Goal: Transaction & Acquisition: Book appointment/travel/reservation

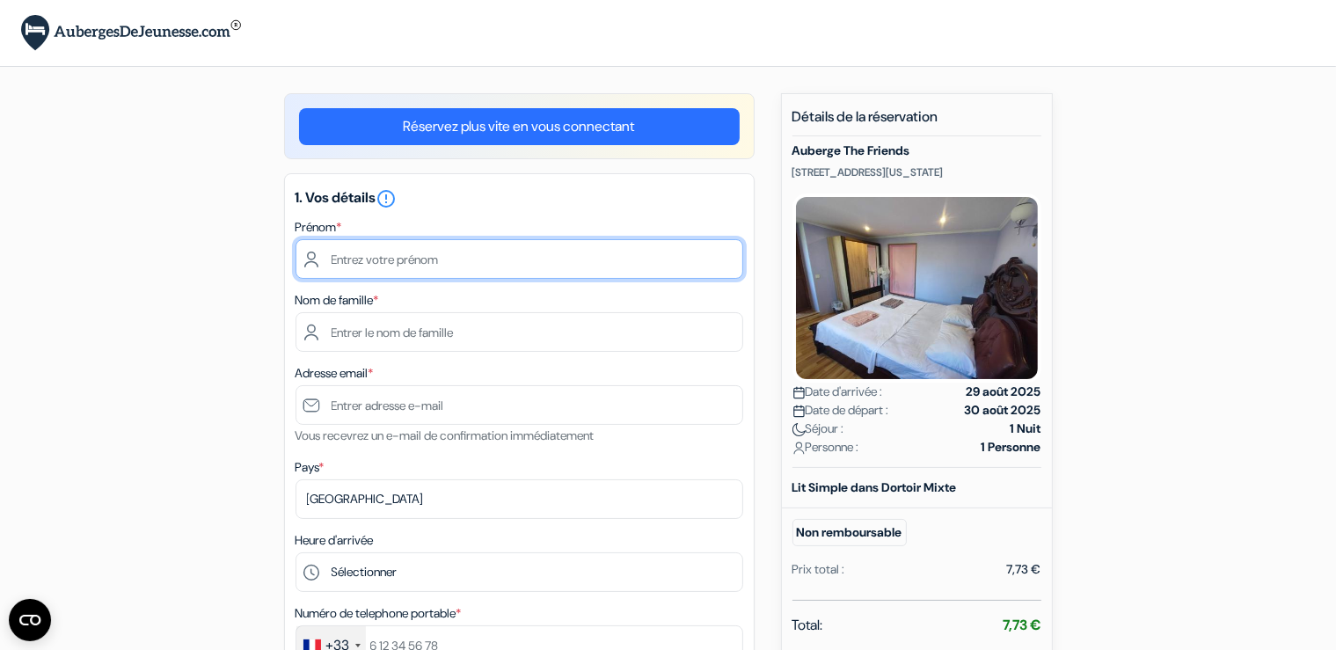
click at [511, 262] on input "text" at bounding box center [520, 259] width 448 height 40
type input "[PERSON_NAME]"
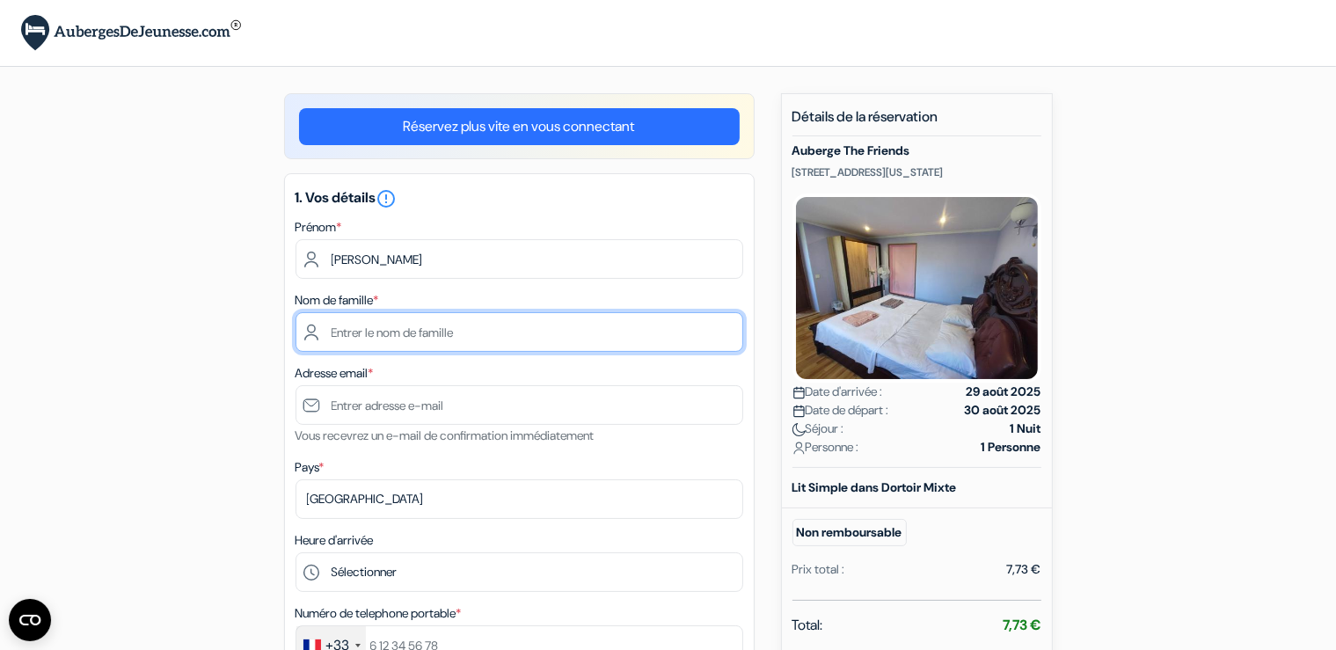
click at [421, 321] on input "text" at bounding box center [520, 332] width 448 height 40
type input "saez"
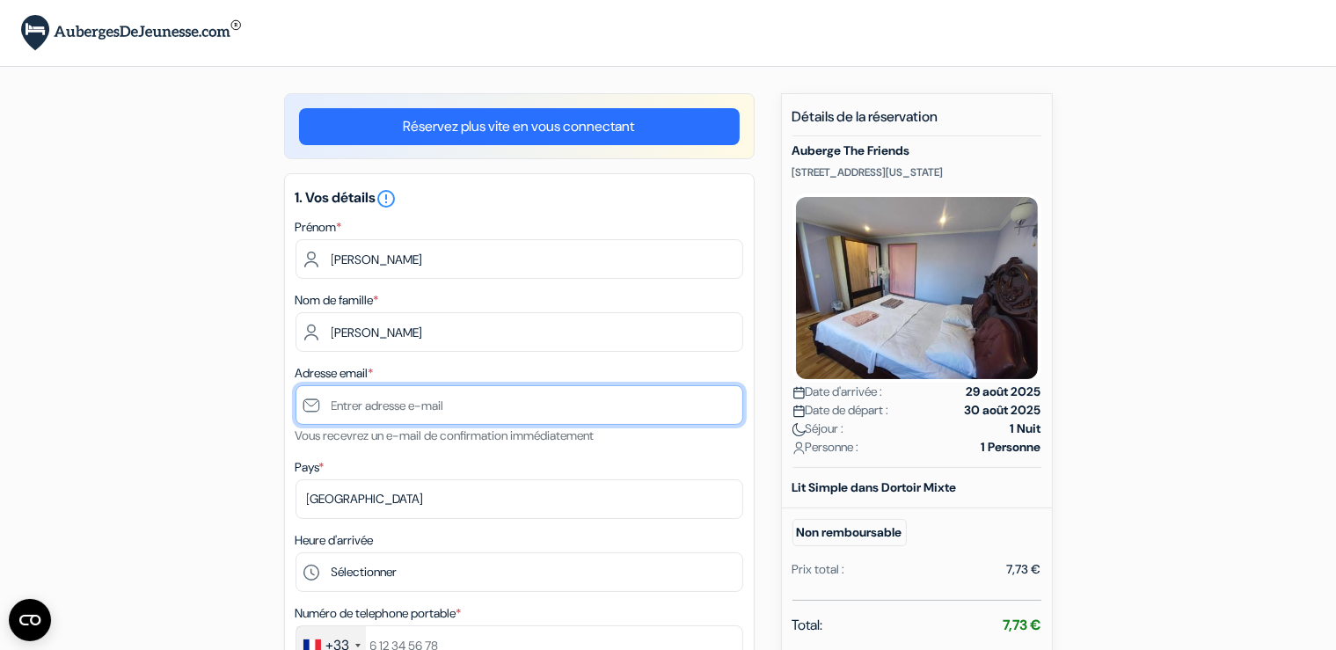
click at [456, 415] on input "text" at bounding box center [520, 405] width 448 height 40
type input "[EMAIL_ADDRESS][DOMAIN_NAME]"
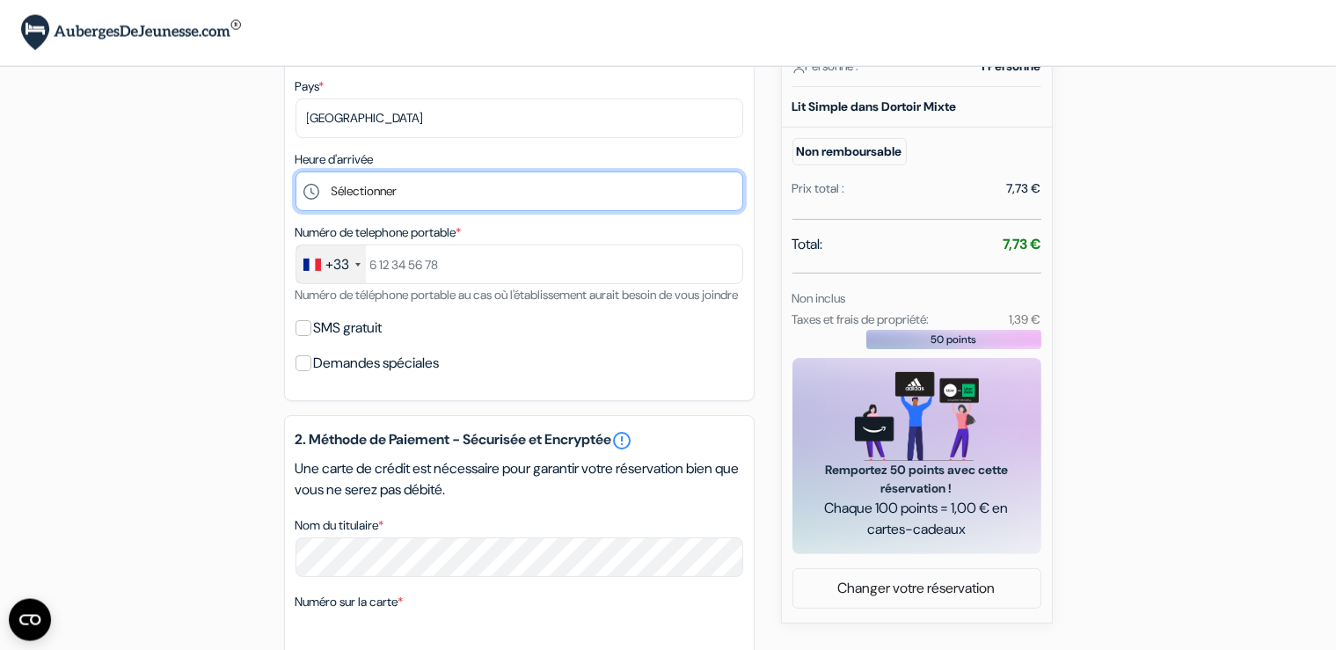
scroll to position [384, 0]
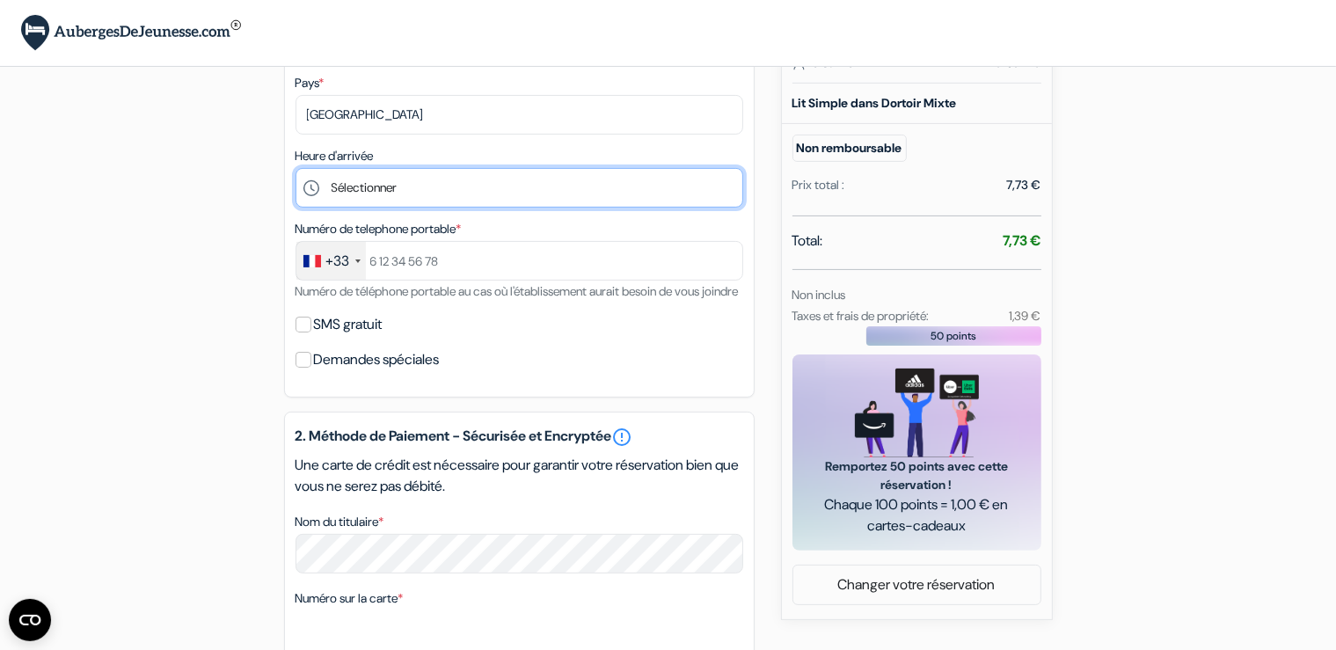
select select "21"
click option "21:00" at bounding box center [0, 0] width 0 height 0
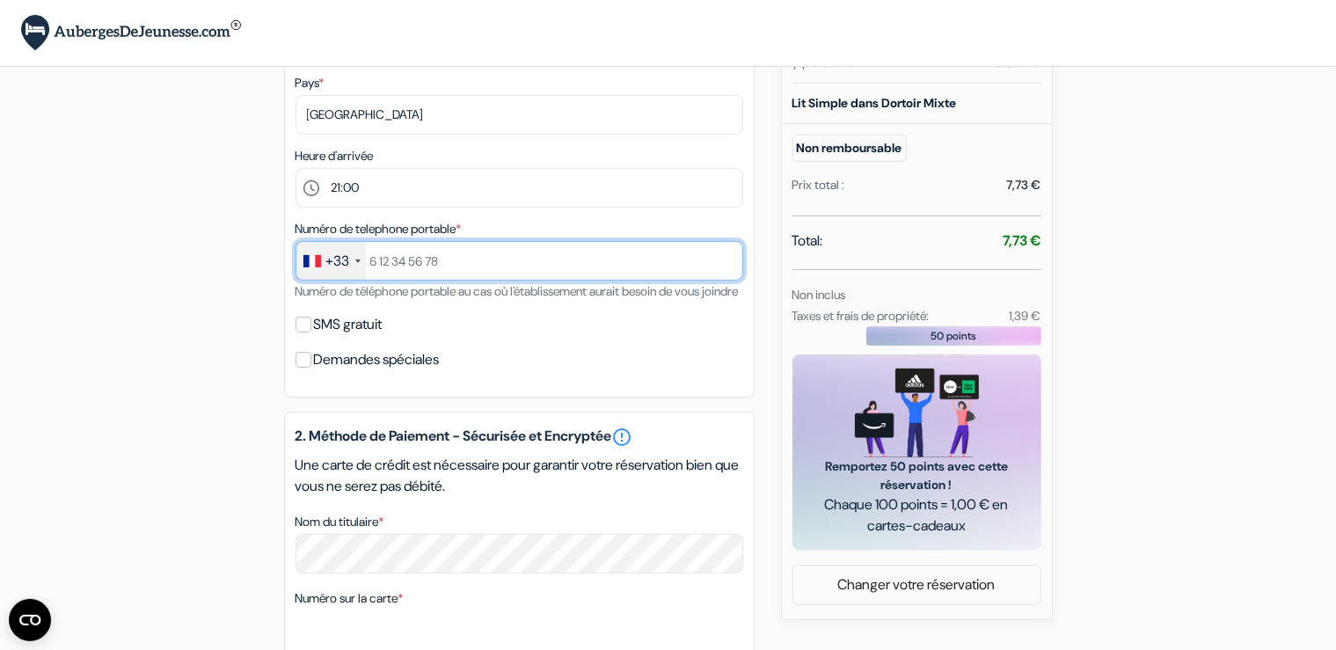
click at [464, 250] on input "text" at bounding box center [520, 261] width 448 height 40
type input "6"
type input "612627956"
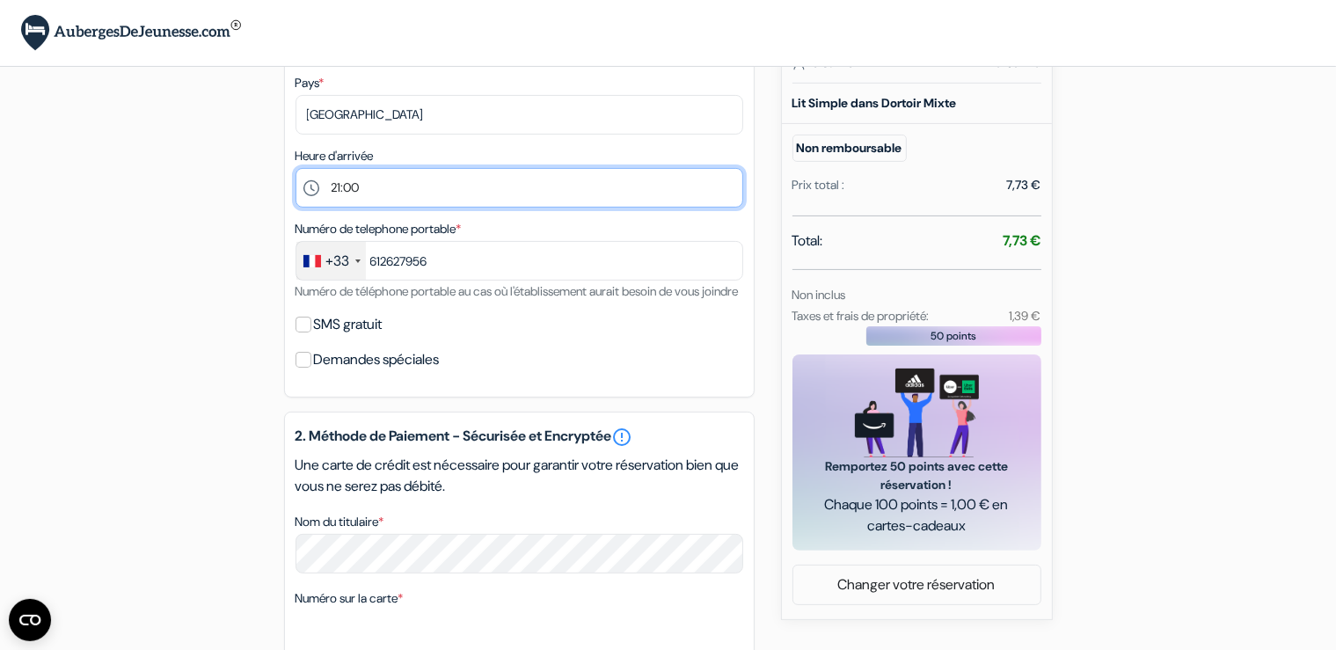
select select "18"
click option "18:00" at bounding box center [0, 0] width 0 height 0
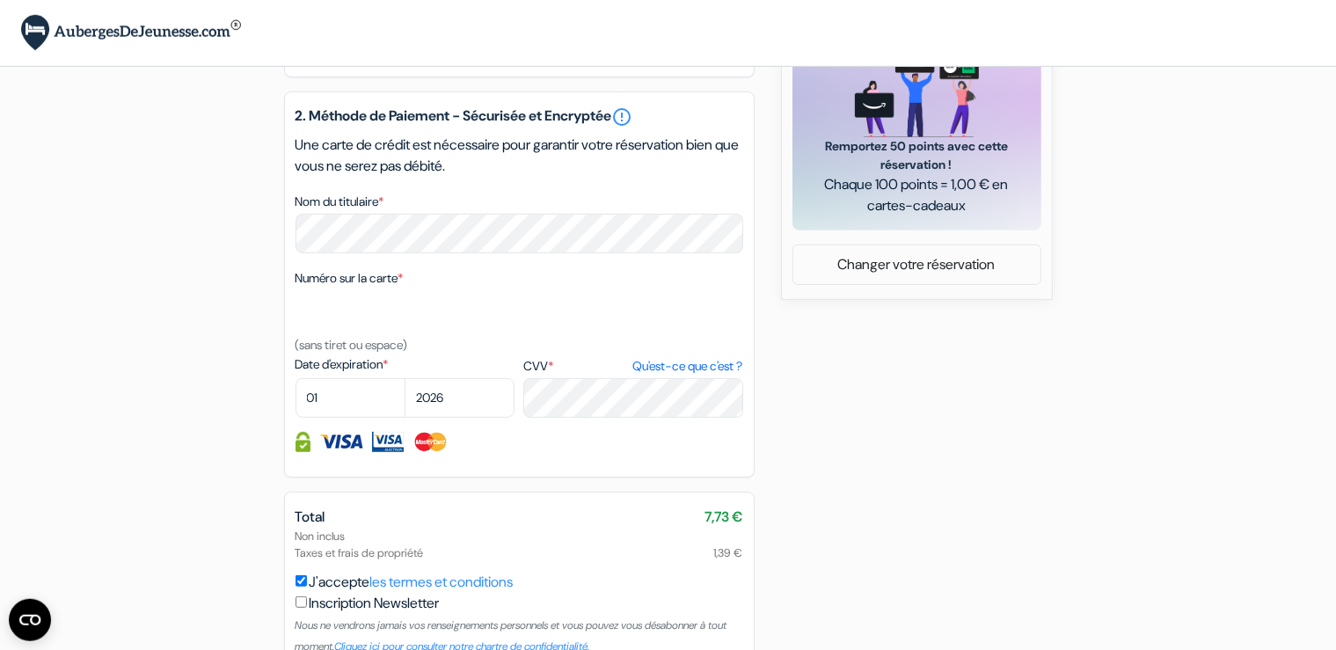
scroll to position [725, 0]
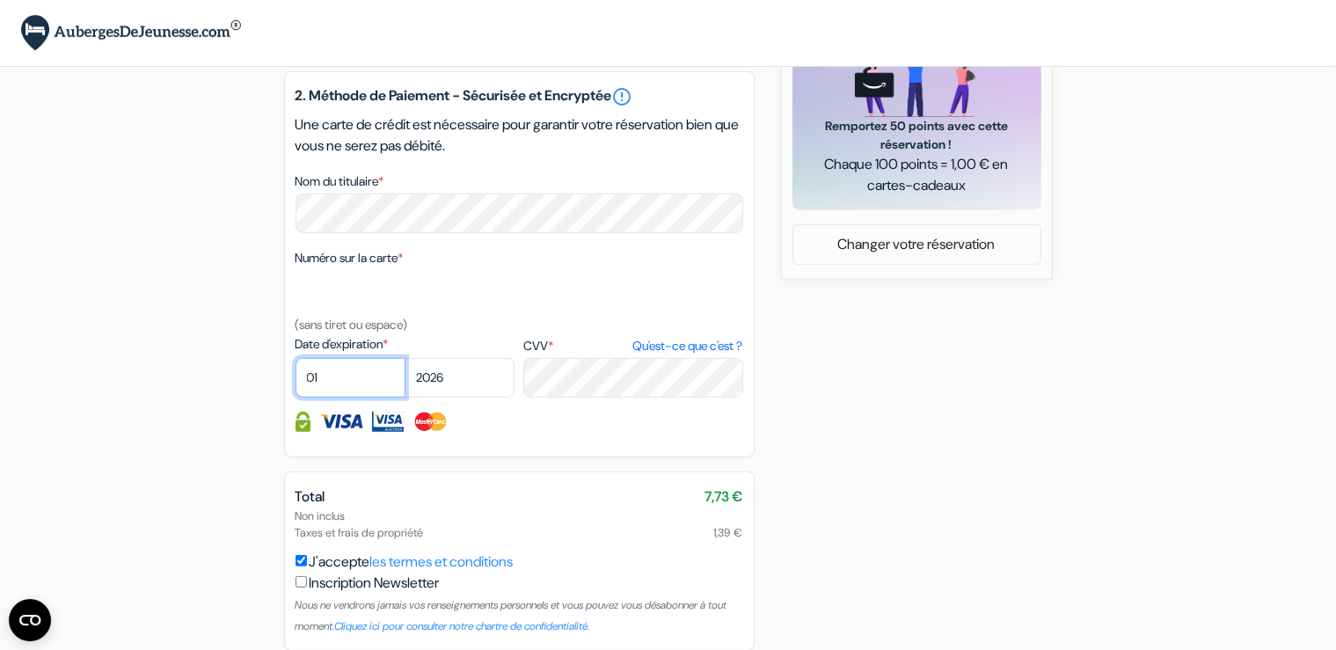
select select "06"
click option "06" at bounding box center [0, 0] width 0 height 0
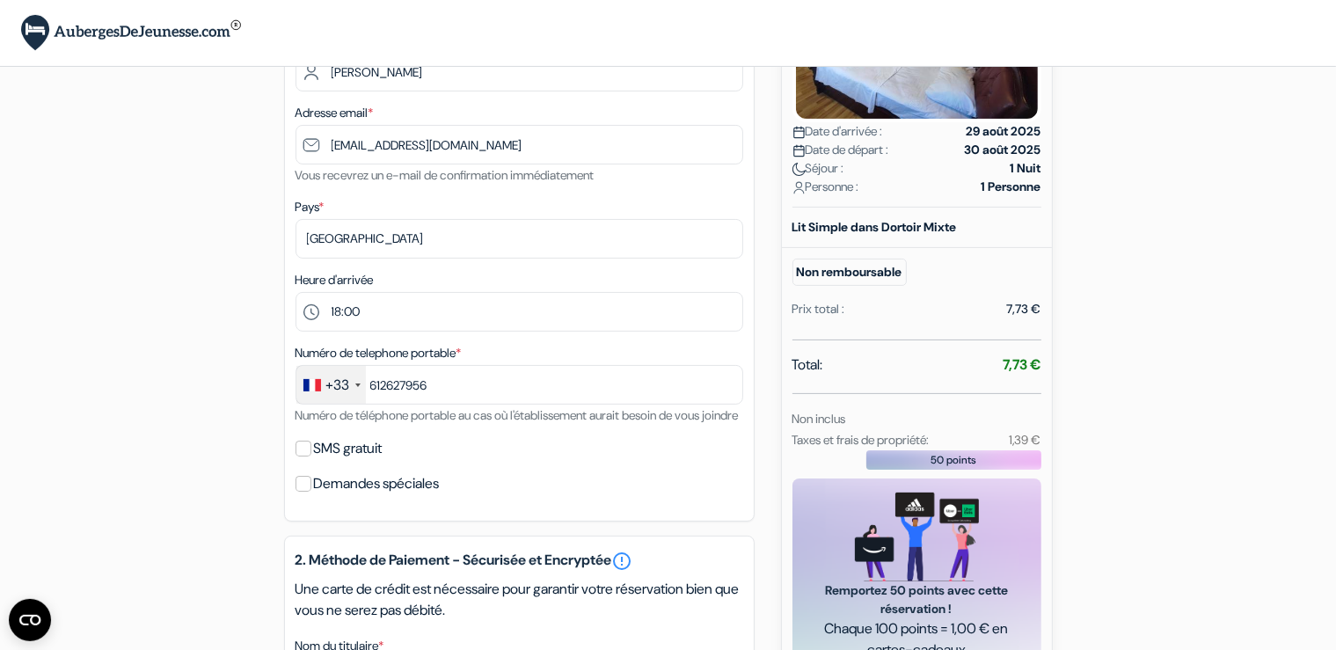
scroll to position [264, 0]
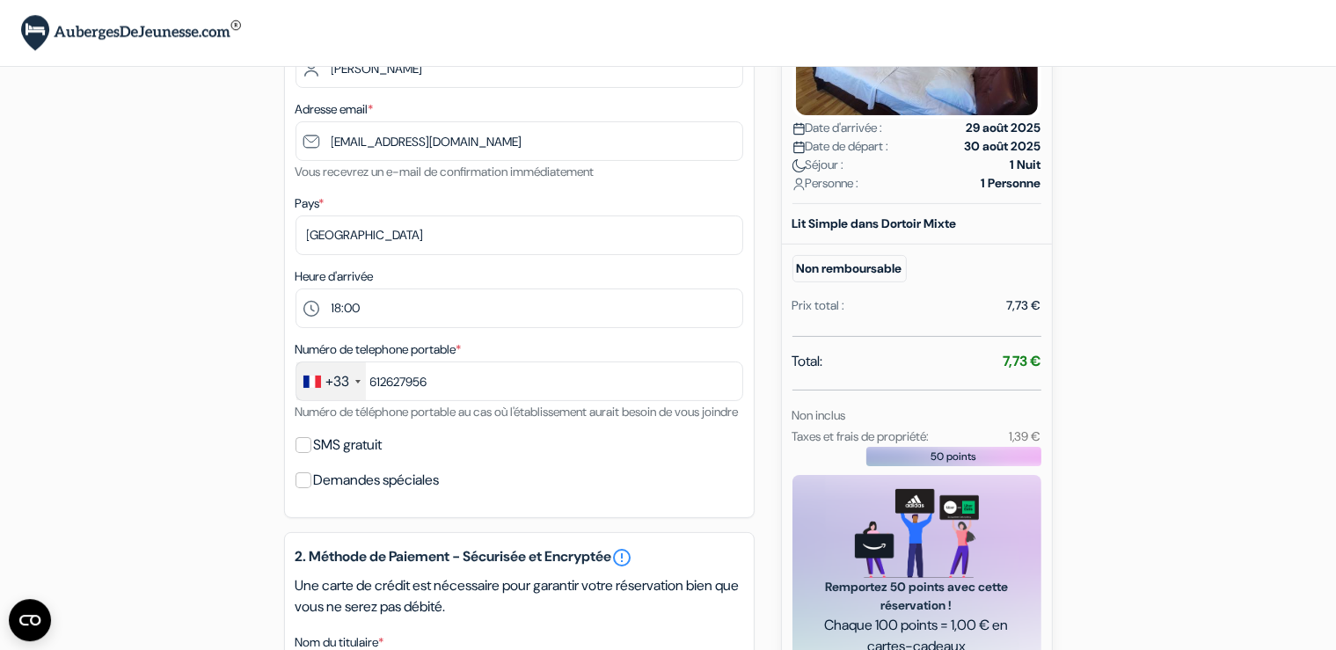
click at [364, 493] on label "Demandes spéciales" at bounding box center [377, 480] width 126 height 25
click at [311, 488] on input "Demandes spéciales" at bounding box center [304, 480] width 16 height 16
checkbox input "true"
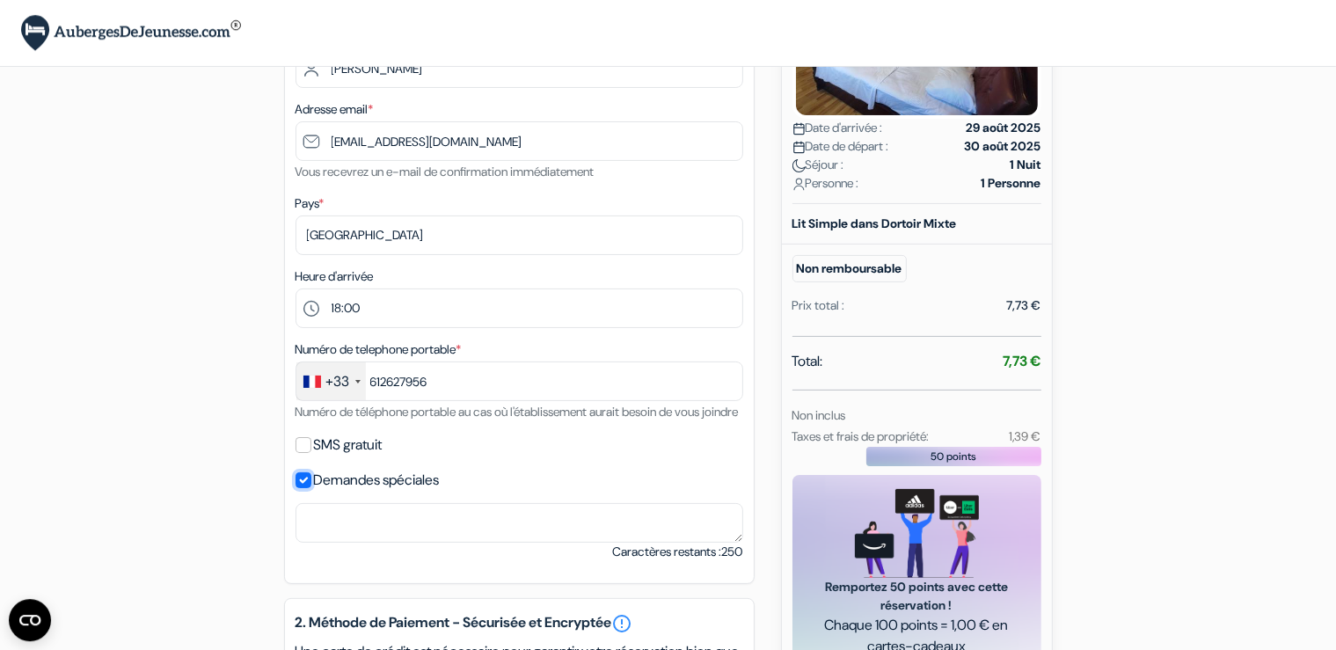
scroll to position [394, 0]
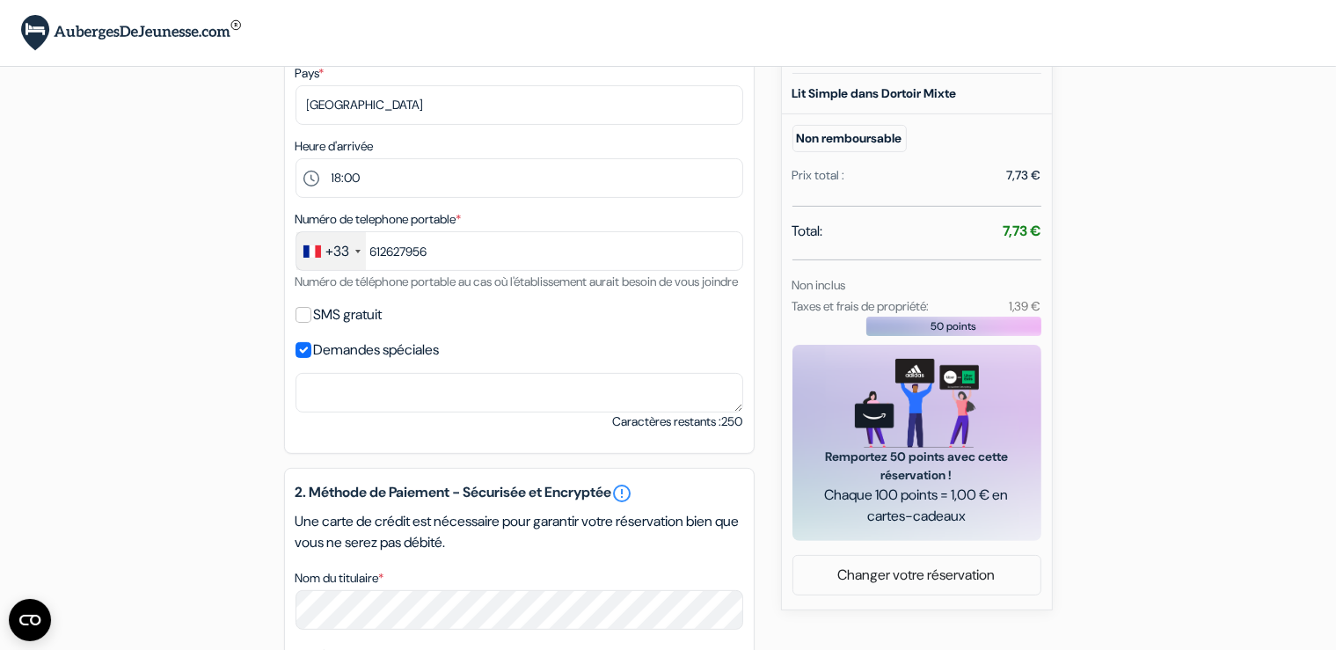
click at [366, 327] on label "SMS gratuit" at bounding box center [348, 315] width 69 height 25
click at [311, 323] on input "SMS gratuit" at bounding box center [304, 315] width 16 height 16
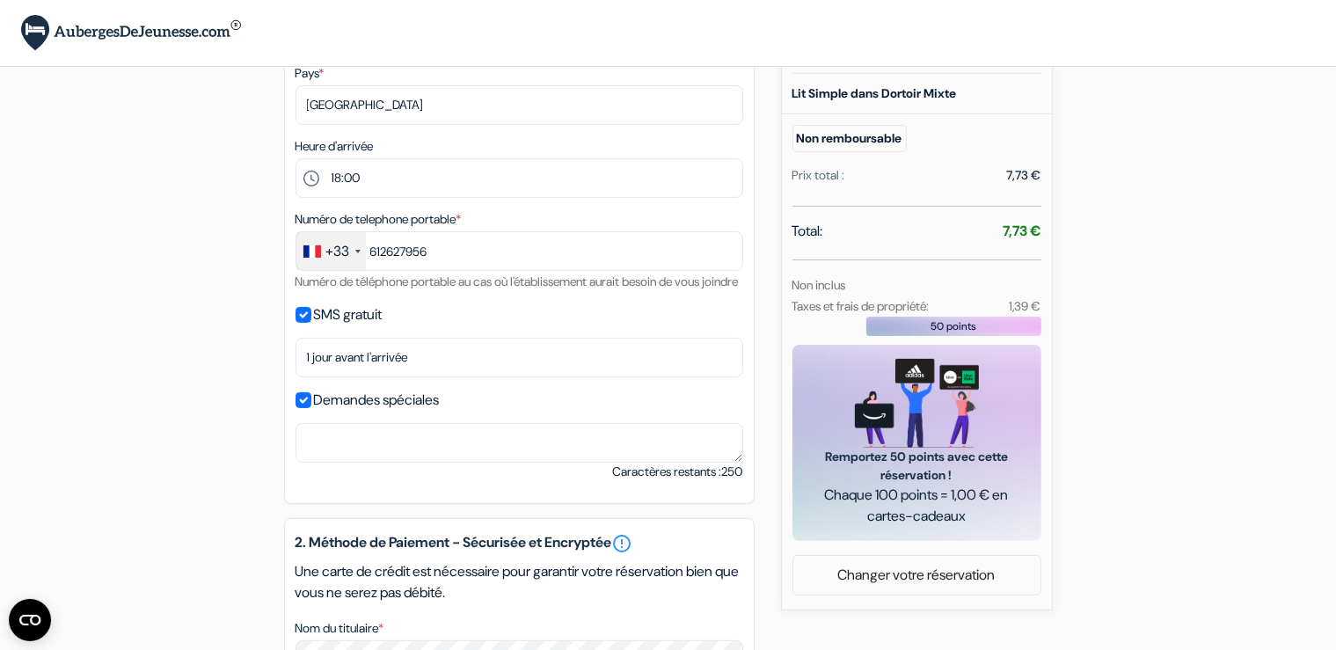
drag, startPoint x: 392, startPoint y: 377, endPoint x: 477, endPoint y: 329, distance: 97.3
click at [477, 327] on div "SMS gratuit" at bounding box center [520, 315] width 448 height 25
click at [306, 323] on input "SMS gratuit" at bounding box center [304, 315] width 16 height 16
checkbox input "false"
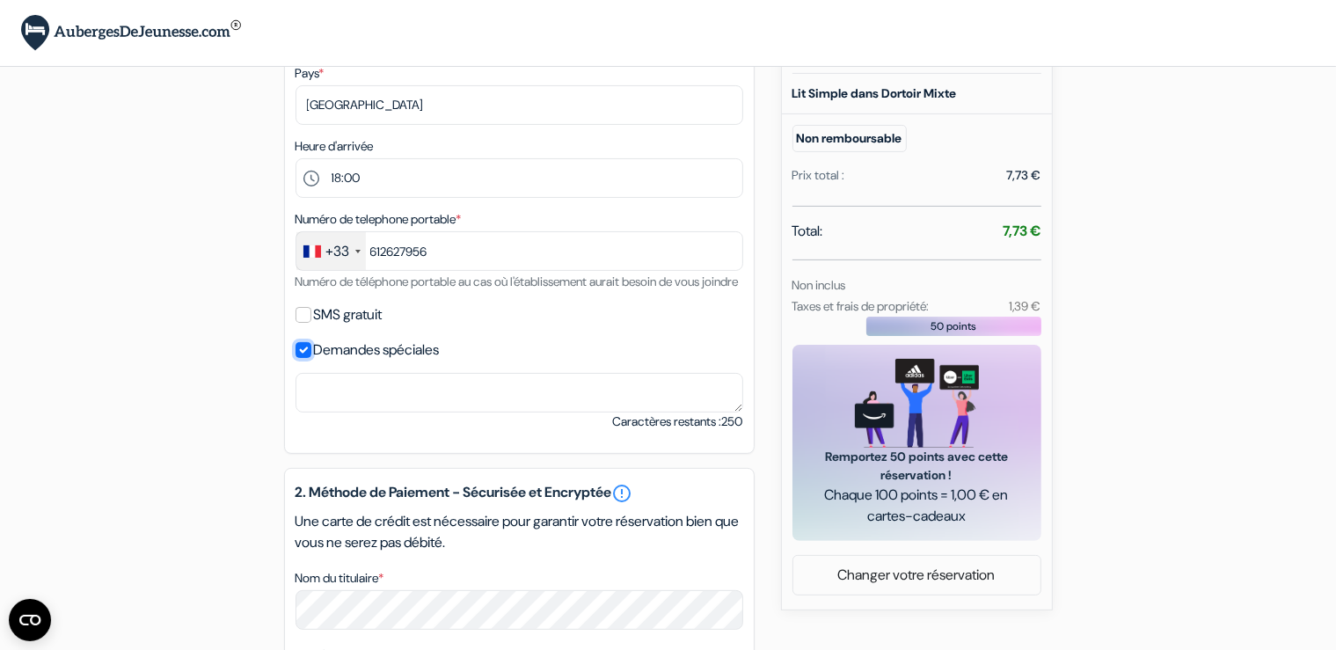
click at [308, 358] on input "Demandes spéciales" at bounding box center [304, 350] width 16 height 16
checkbox input "false"
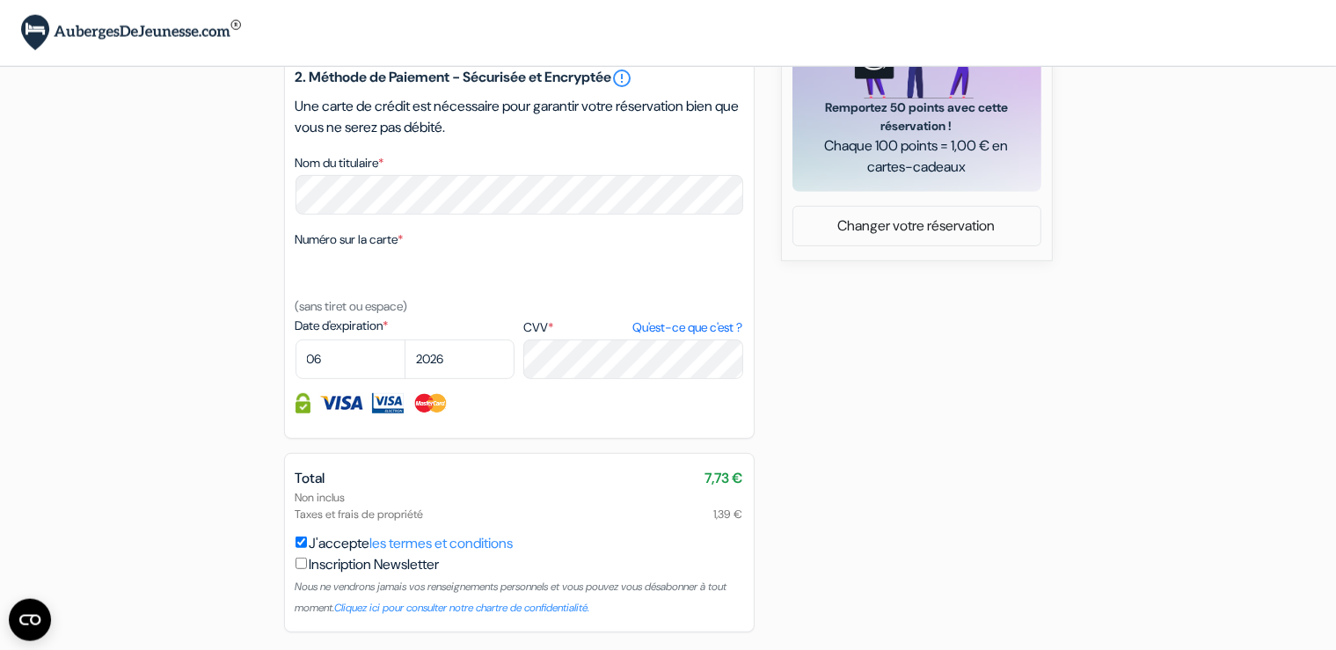
scroll to position [823, 0]
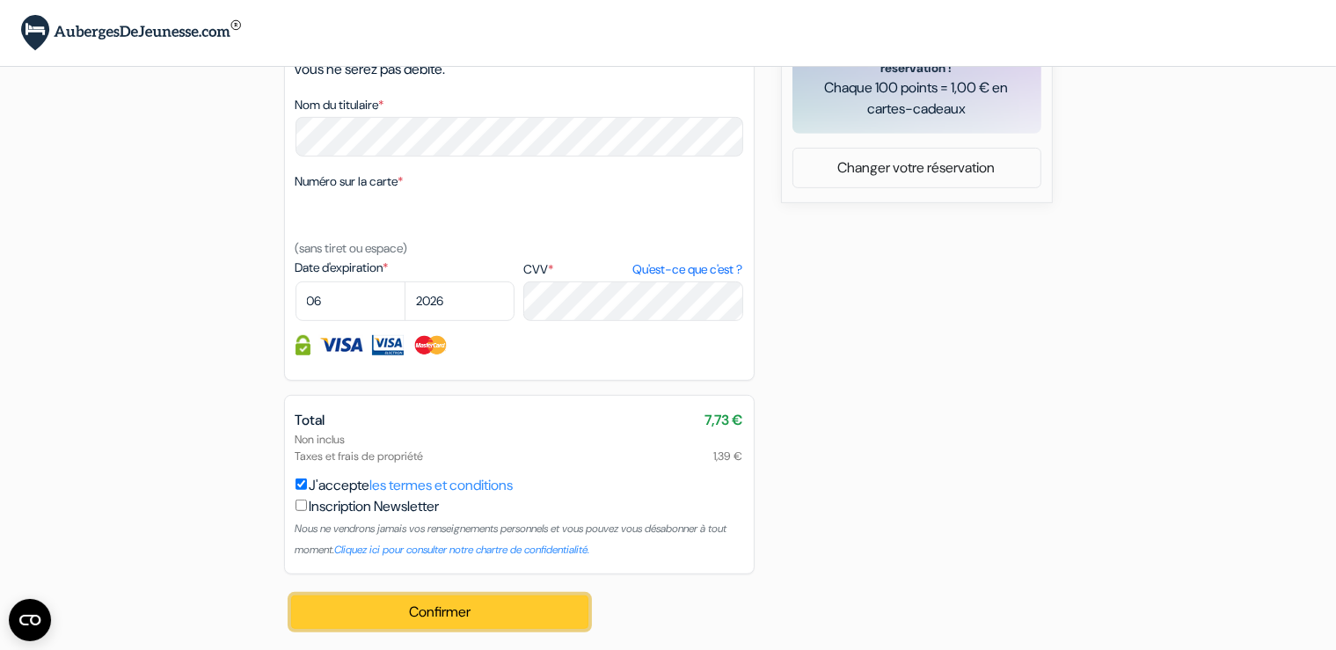
click at [422, 604] on button "Confirmer Loading..." at bounding box center [440, 612] width 298 height 33
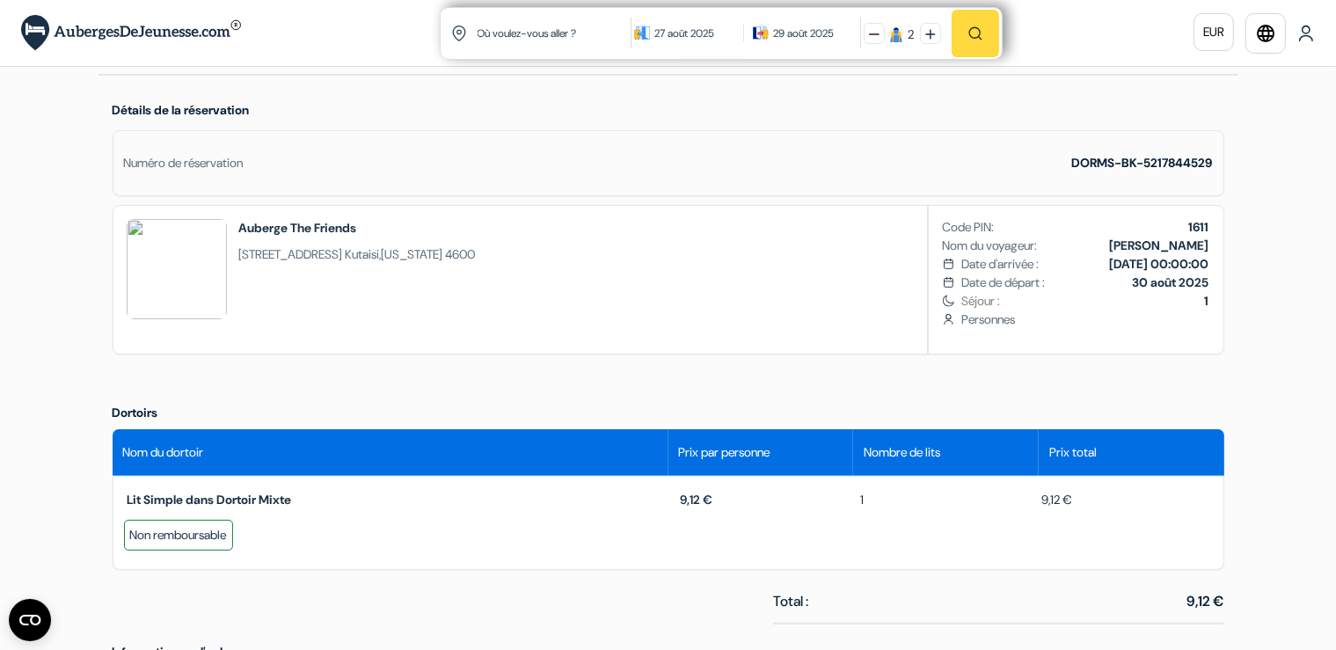
scroll to position [371, 0]
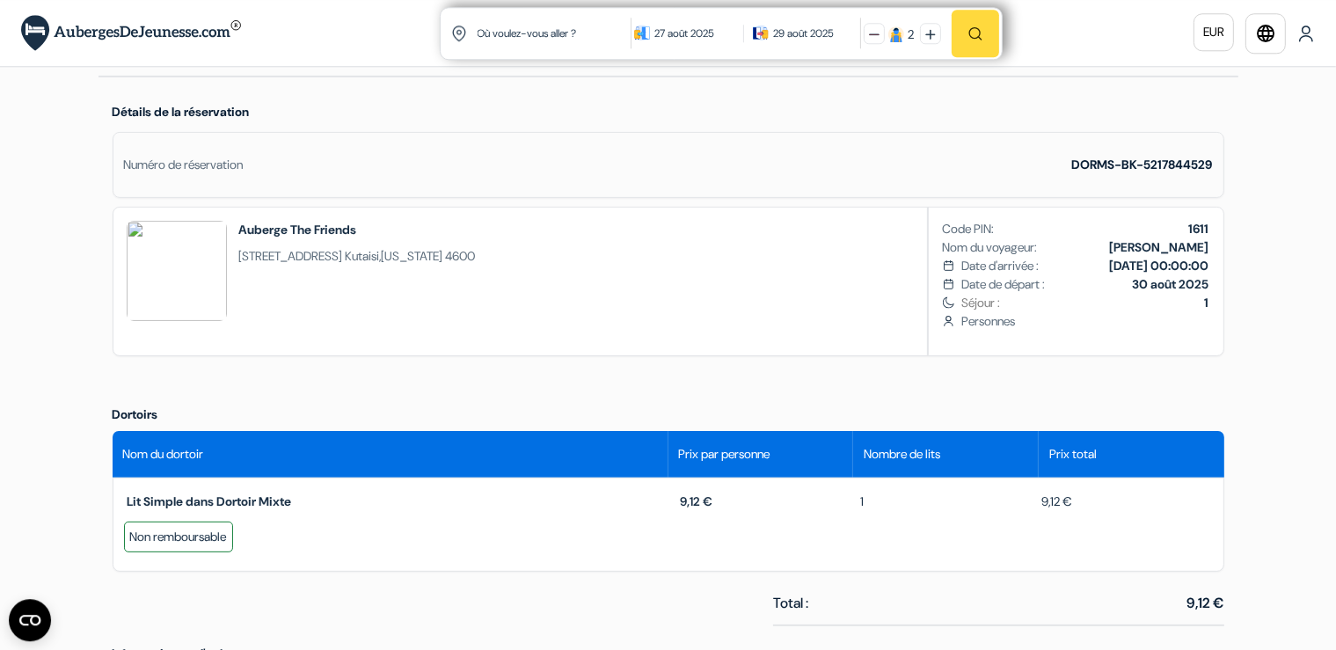
drag, startPoint x: 1150, startPoint y: 263, endPoint x: 1217, endPoint y: 259, distance: 67.0
click at [1217, 259] on div "Code PIN: 1611 Nom du voyageur: [PERSON_NAME] Date d'arrivée : [DATE] 00:00:00 …" at bounding box center [1076, 282] width 295 height 148
click at [1170, 265] on b "[DATE] 00:00:00" at bounding box center [1159, 266] width 99 height 16
click at [1156, 261] on b "[DATE] 00:00:00" at bounding box center [1159, 266] width 99 height 16
drag, startPoint x: 1152, startPoint y: 261, endPoint x: 1230, endPoint y: 249, distance: 78.4
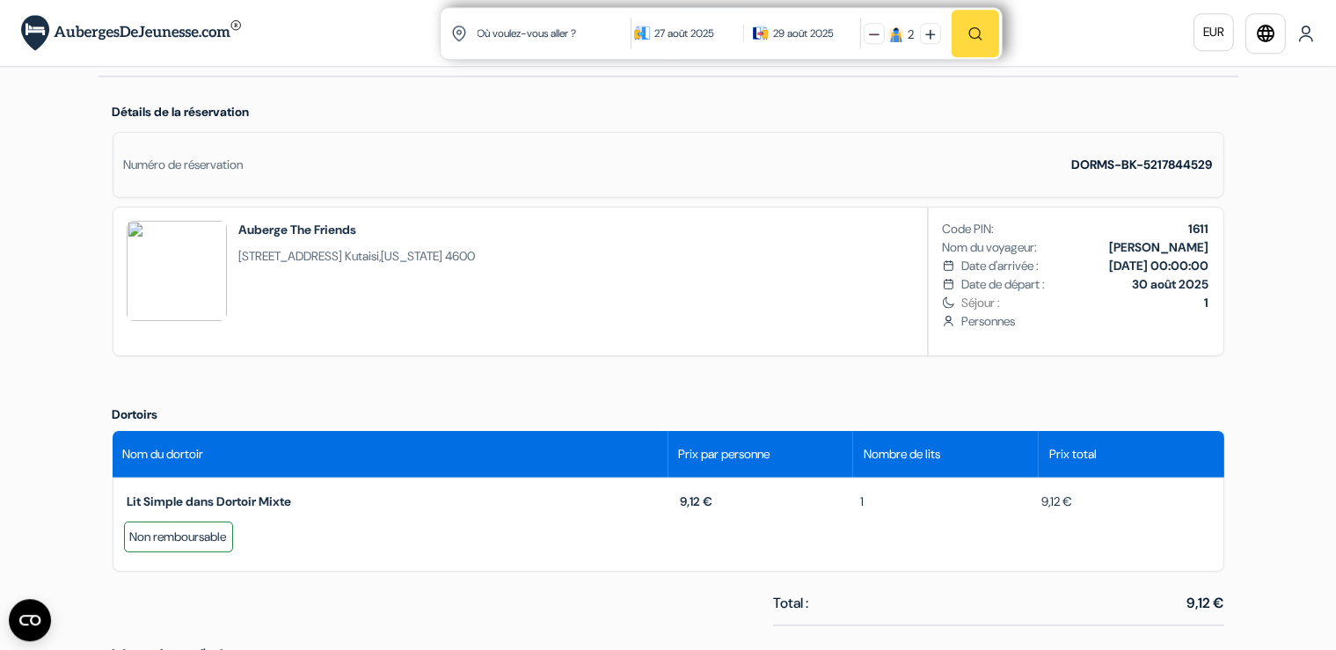
click at [1230, 249] on div "Détails de la réservation Numéro de réservation DORMS-BK-5217844529 Auberge The…" at bounding box center [669, 234] width 1140 height 314
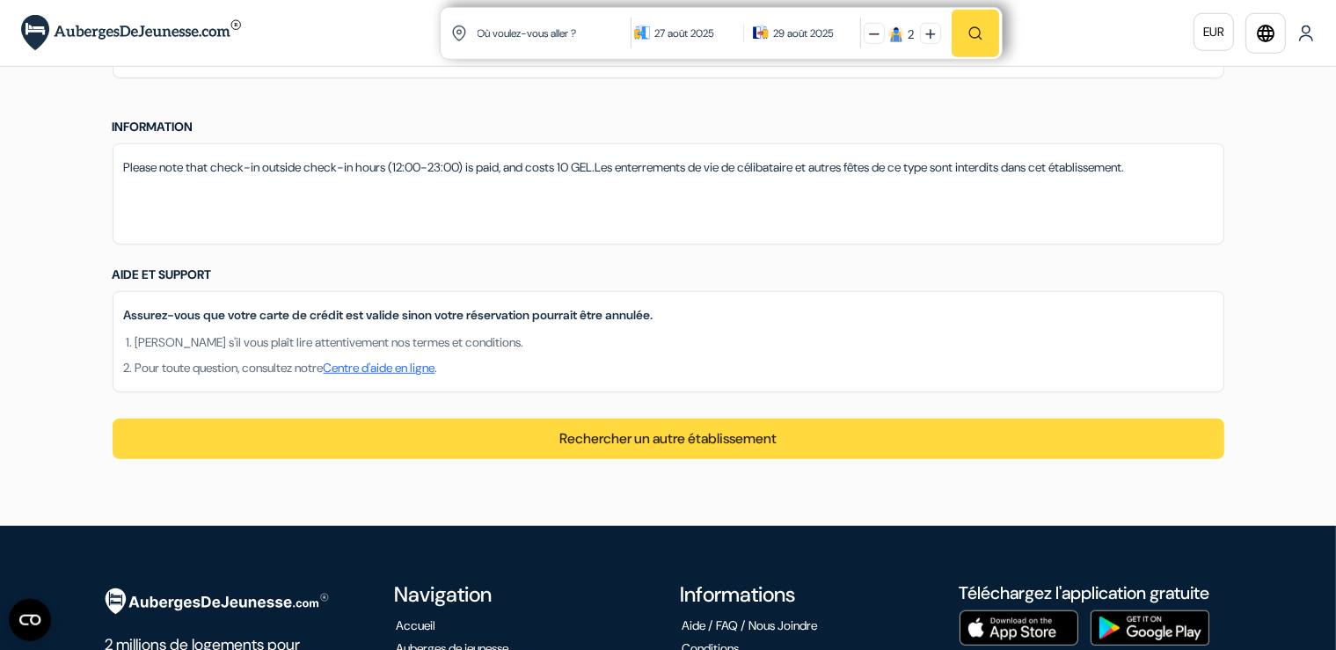
scroll to position [0, 0]
